Goal: Task Accomplishment & Management: Use online tool/utility

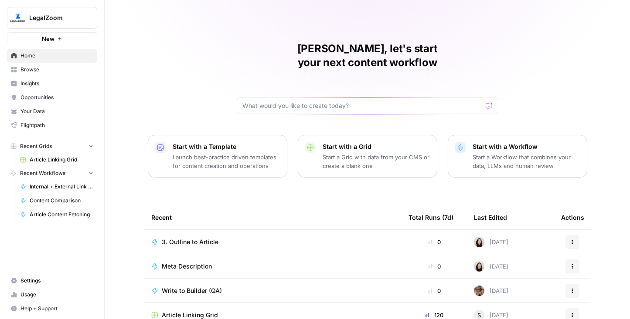
click at [42, 73] on span "Browse" at bounding box center [56, 70] width 73 height 8
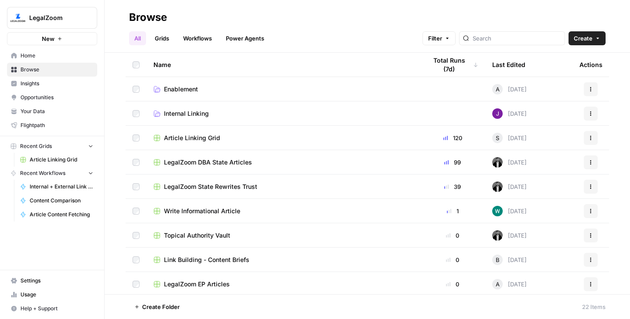
click at [200, 35] on link "Workflows" at bounding box center [197, 38] width 39 height 14
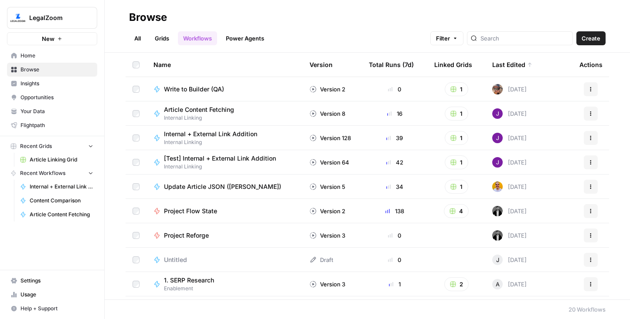
click at [203, 133] on span "Internal + External Link Addition" at bounding box center [210, 134] width 93 height 9
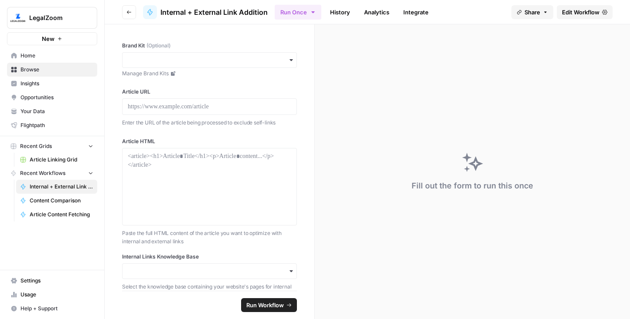
click at [578, 14] on span "Edit Workflow" at bounding box center [580, 12] width 37 height 9
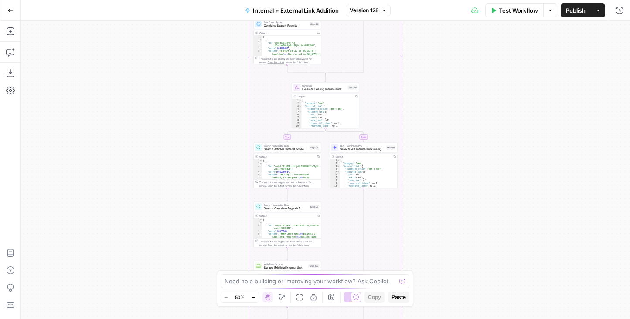
click at [362, 13] on span "Version 128" at bounding box center [363, 11] width 29 height 8
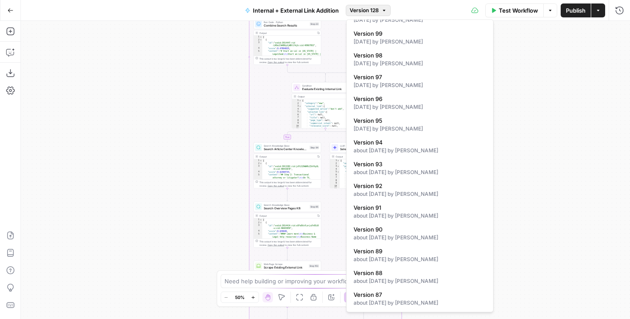
scroll to position [613, 0]
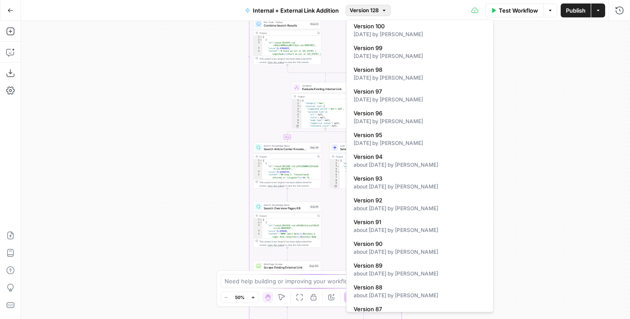
click at [541, 70] on div "true false true false true false Workflow Set Inputs Inputs Run Code · Python R…" at bounding box center [325, 170] width 609 height 298
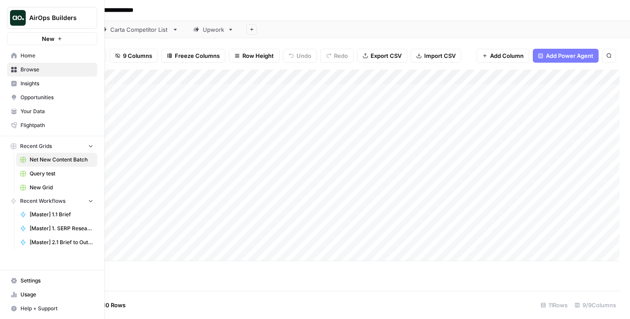
click at [91, 17] on icon "Workspace: AirOps Builders" at bounding box center [89, 18] width 9 height 9
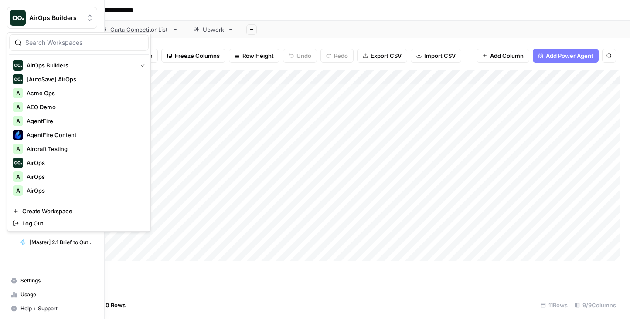
click at [67, 43] on input "search" at bounding box center [84, 42] width 118 height 9
type input "k"
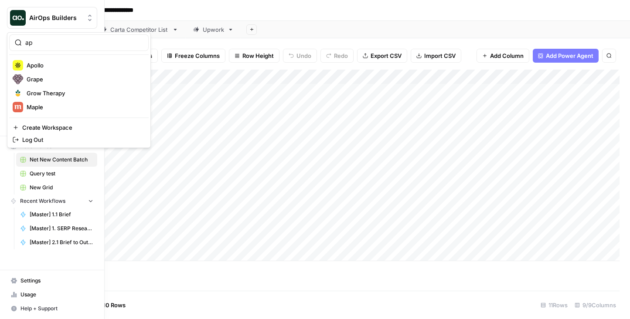
type input "a"
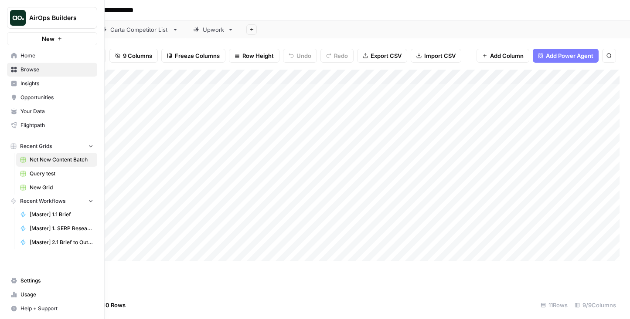
click at [88, 13] on button "AirOps Builders" at bounding box center [52, 18] width 90 height 22
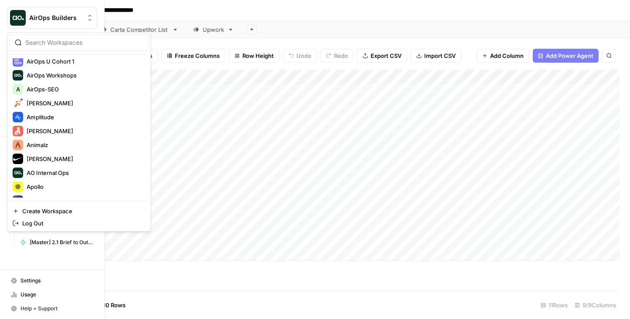
scroll to position [282, 0]
click at [77, 47] on div at bounding box center [78, 42] width 139 height 17
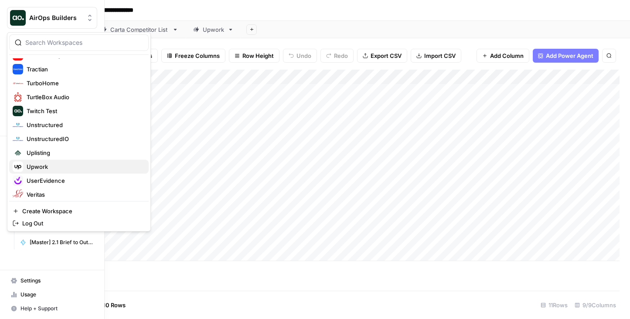
scroll to position [2431, 0]
